Goal: Find specific page/section: Find specific page/section

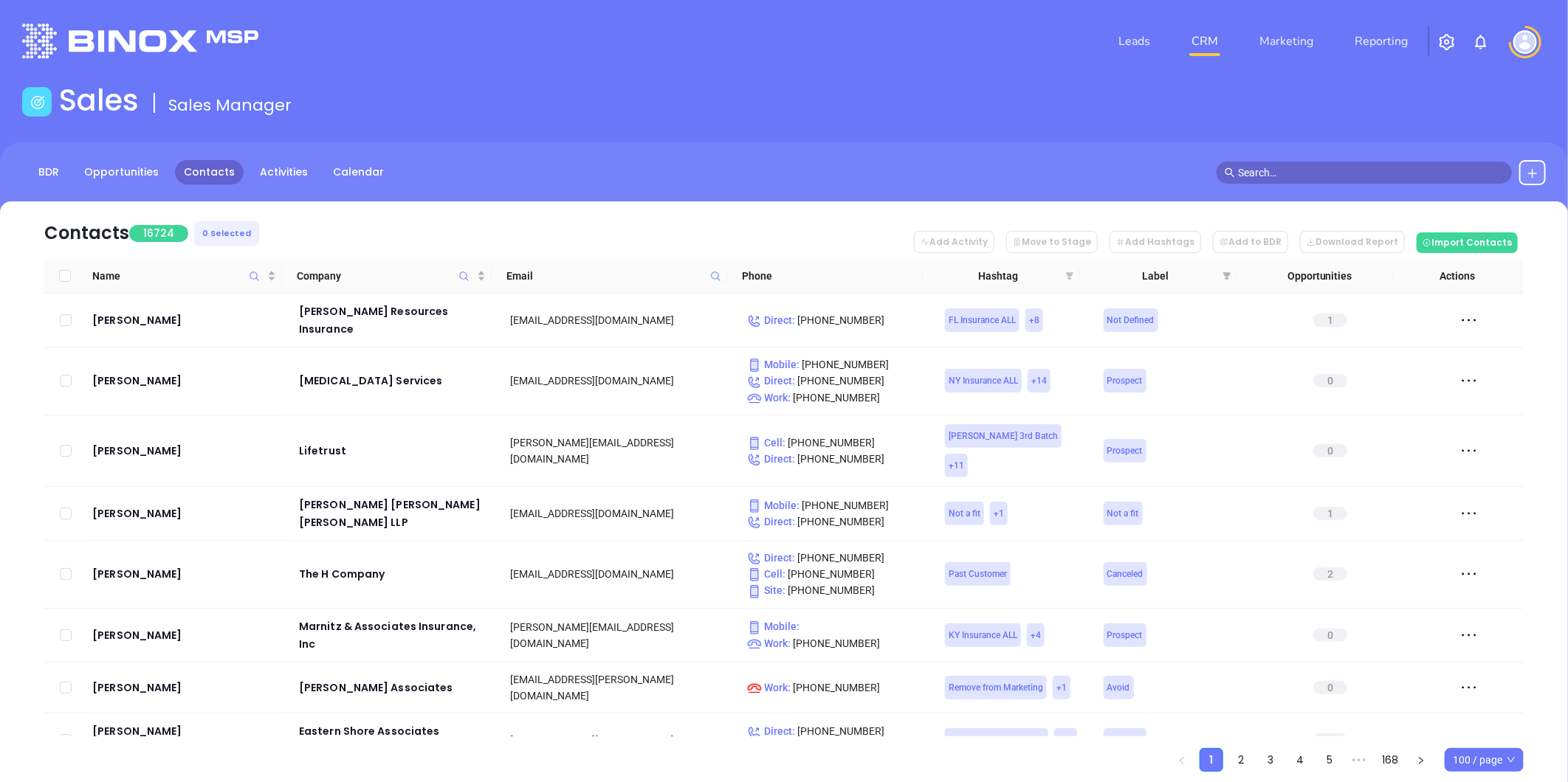
click at [1069, 276] on icon "filter" at bounding box center [1069, 275] width 9 height 9
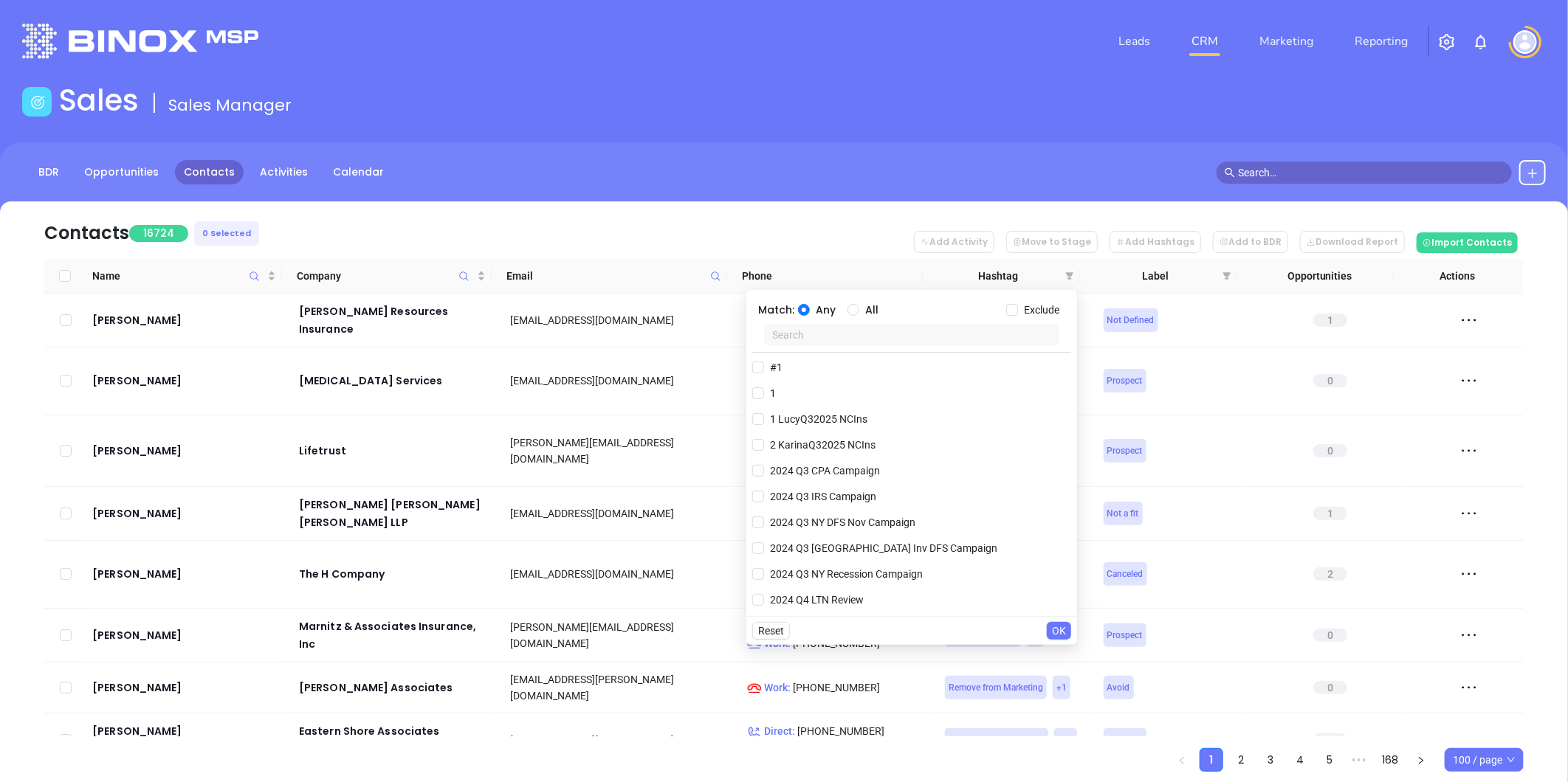
click at [849, 341] on input "text" at bounding box center [912, 335] width 295 height 22
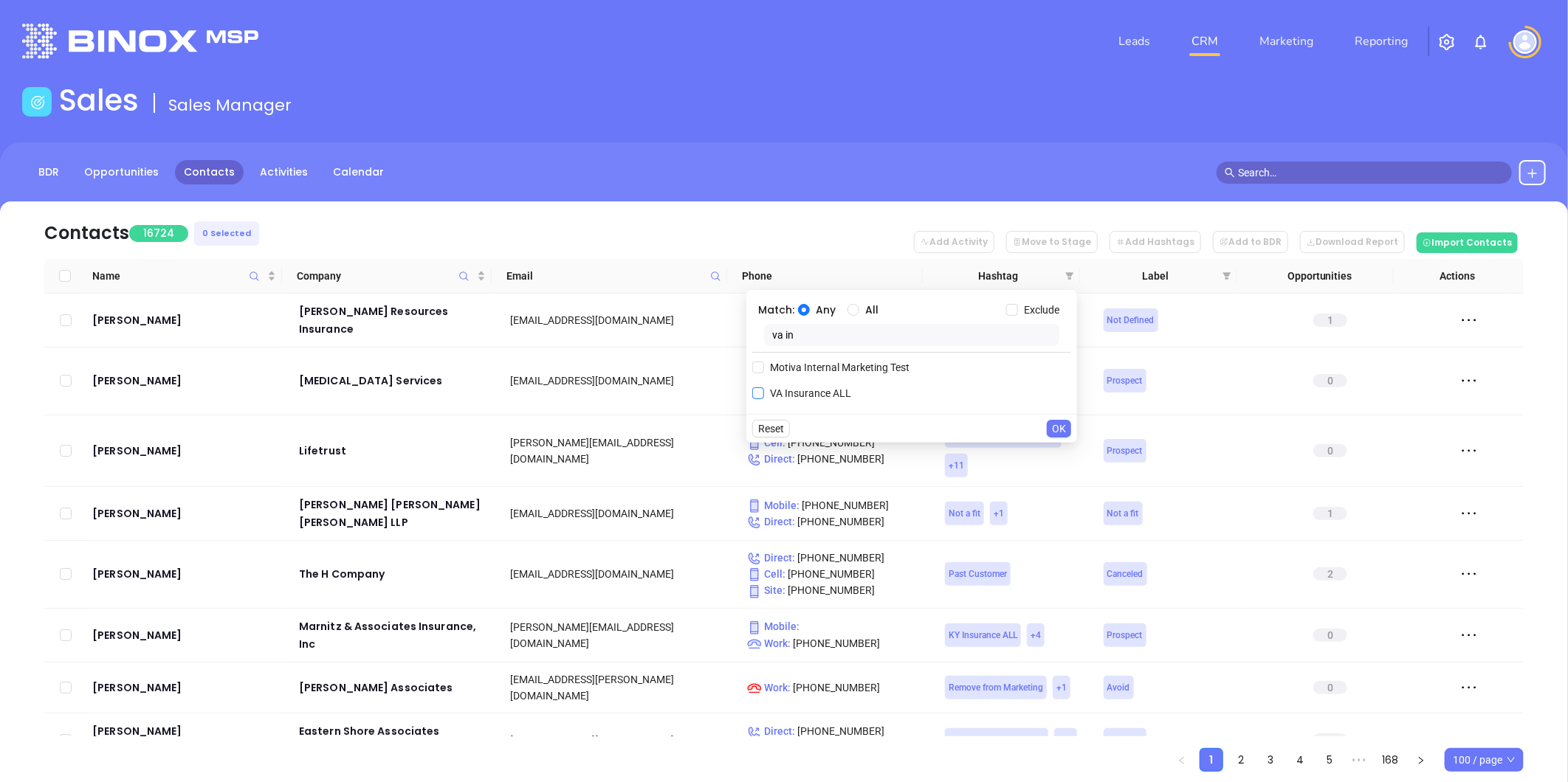
type input "va in"
click at [813, 393] on span "VA Insurance ALL" at bounding box center [810, 393] width 93 height 16
click at [764, 393] on input "VA Insurance ALL" at bounding box center [758, 393] width 12 height 12
checkbox input "true"
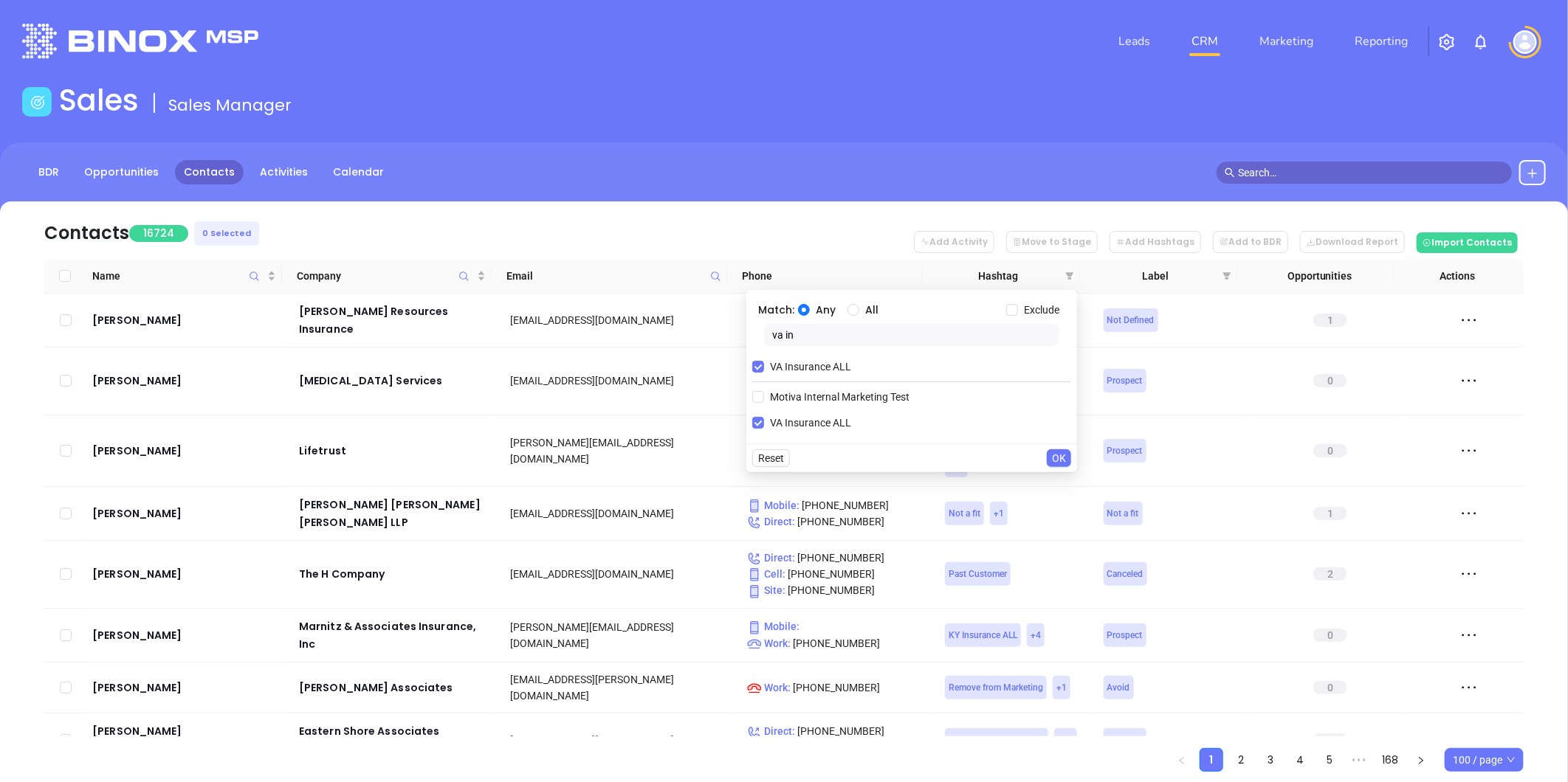
drag, startPoint x: 805, startPoint y: 333, endPoint x: 717, endPoint y: 365, distance: 93.6
click at [717, 365] on body "Leads CRM Marketing Reporting Financial Leads Leads Sales Sales Manager BDR Opp…" at bounding box center [784, 391] width 1568 height 782
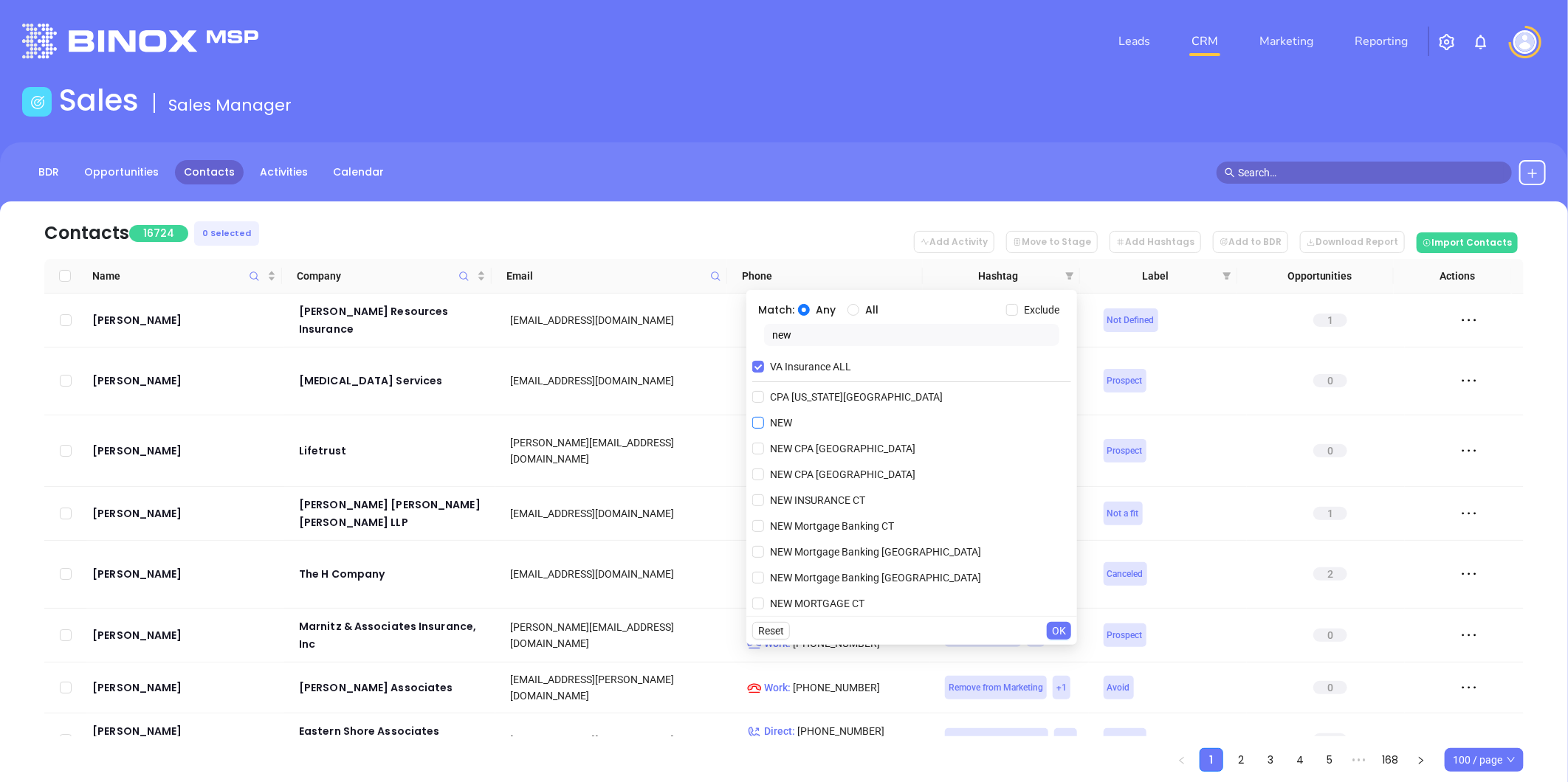
type input "new"
click at [785, 424] on span "NEW" at bounding box center [781, 423] width 34 height 16
click at [764, 424] on input "NEW" at bounding box center [758, 423] width 12 height 12
checkbox input "true"
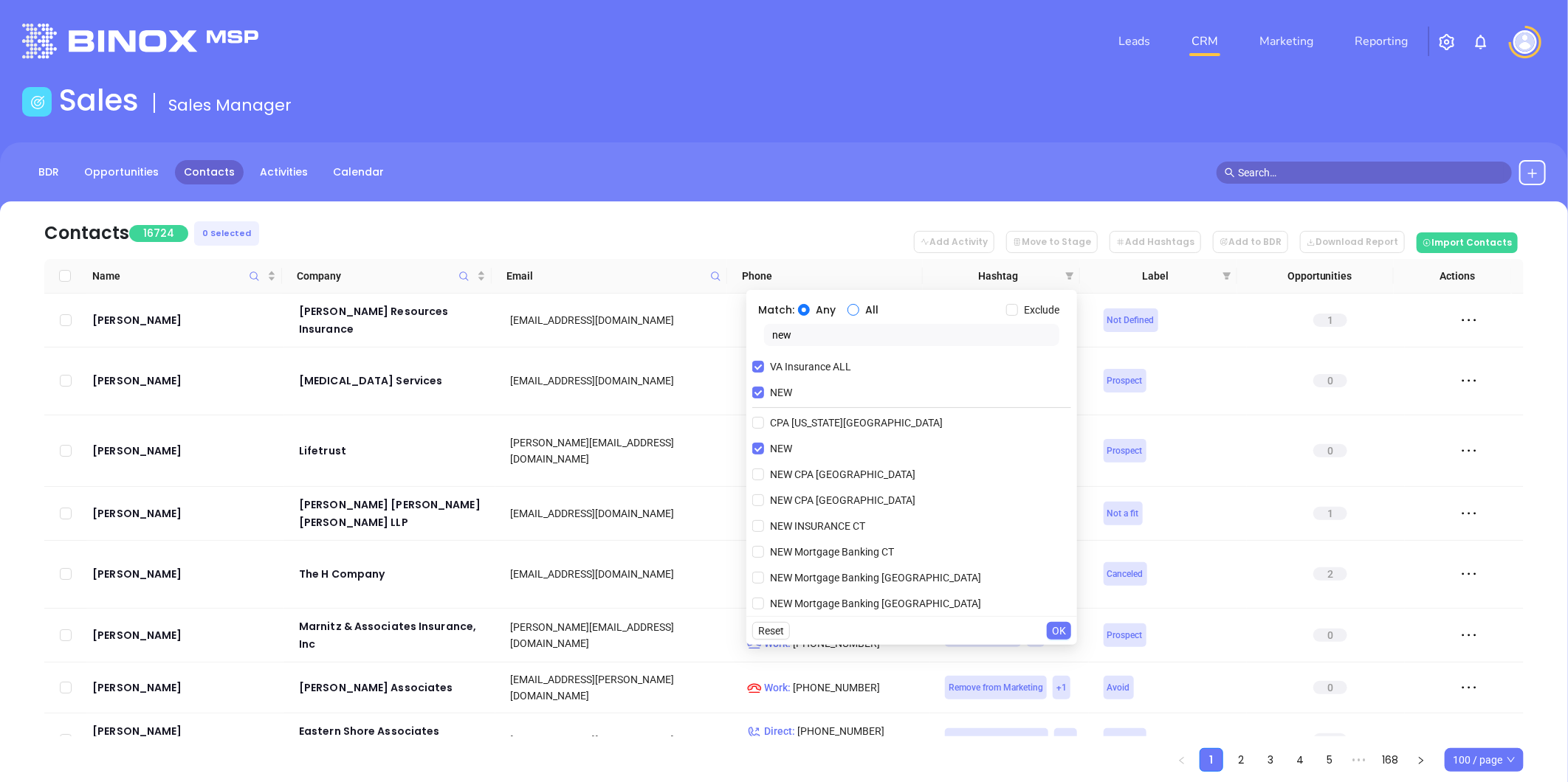
click at [851, 304] on input "All" at bounding box center [853, 309] width 12 height 12
radio input "true"
click at [1045, 631] on div "Reset OK" at bounding box center [911, 631] width 331 height 29
click at [1061, 630] on span "OK" at bounding box center [1059, 631] width 14 height 16
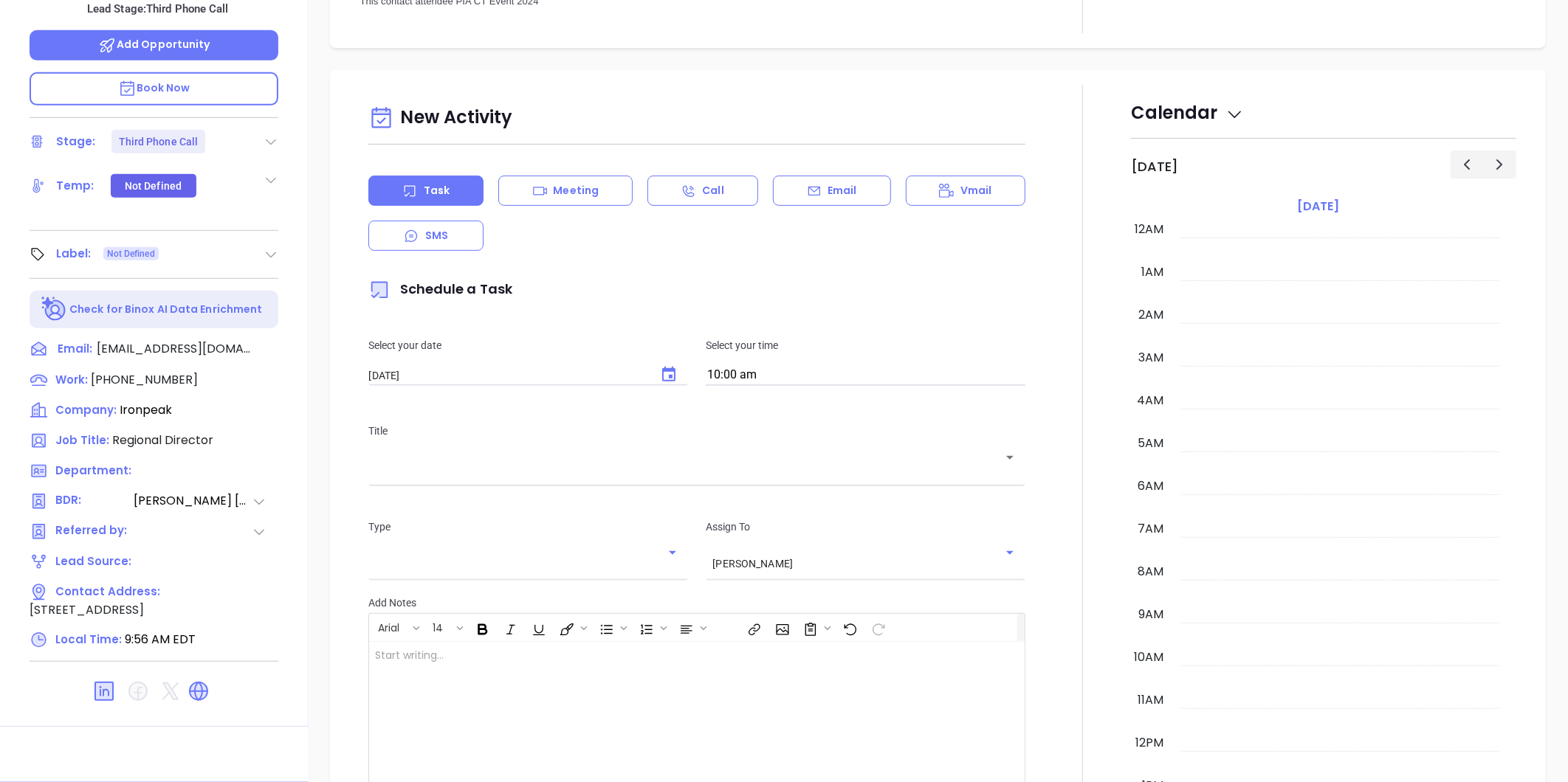
scroll to position [428, 0]
